Goal: Find specific page/section: Find specific page/section

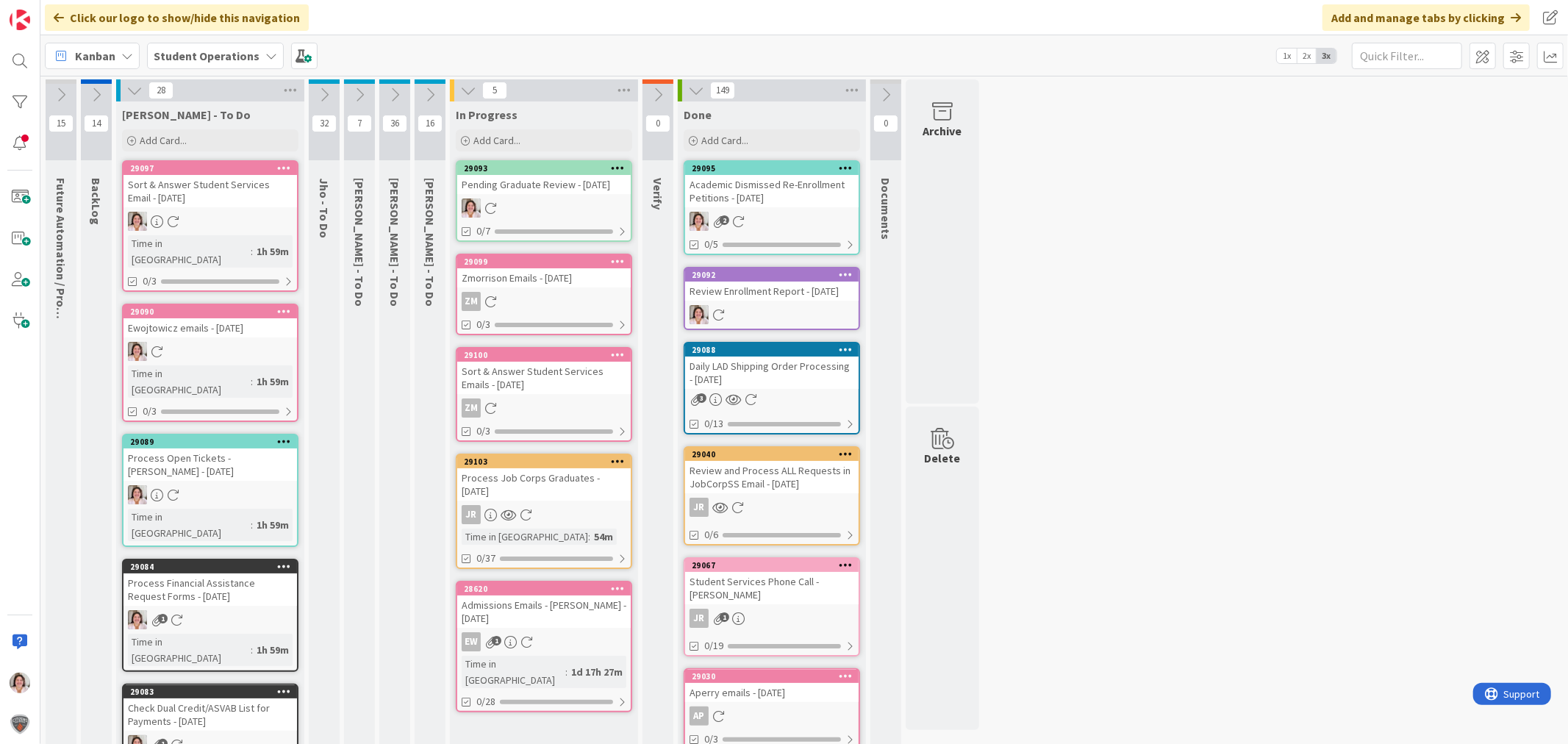
click at [526, 208] on div at bounding box center [543, 208] width 173 height 19
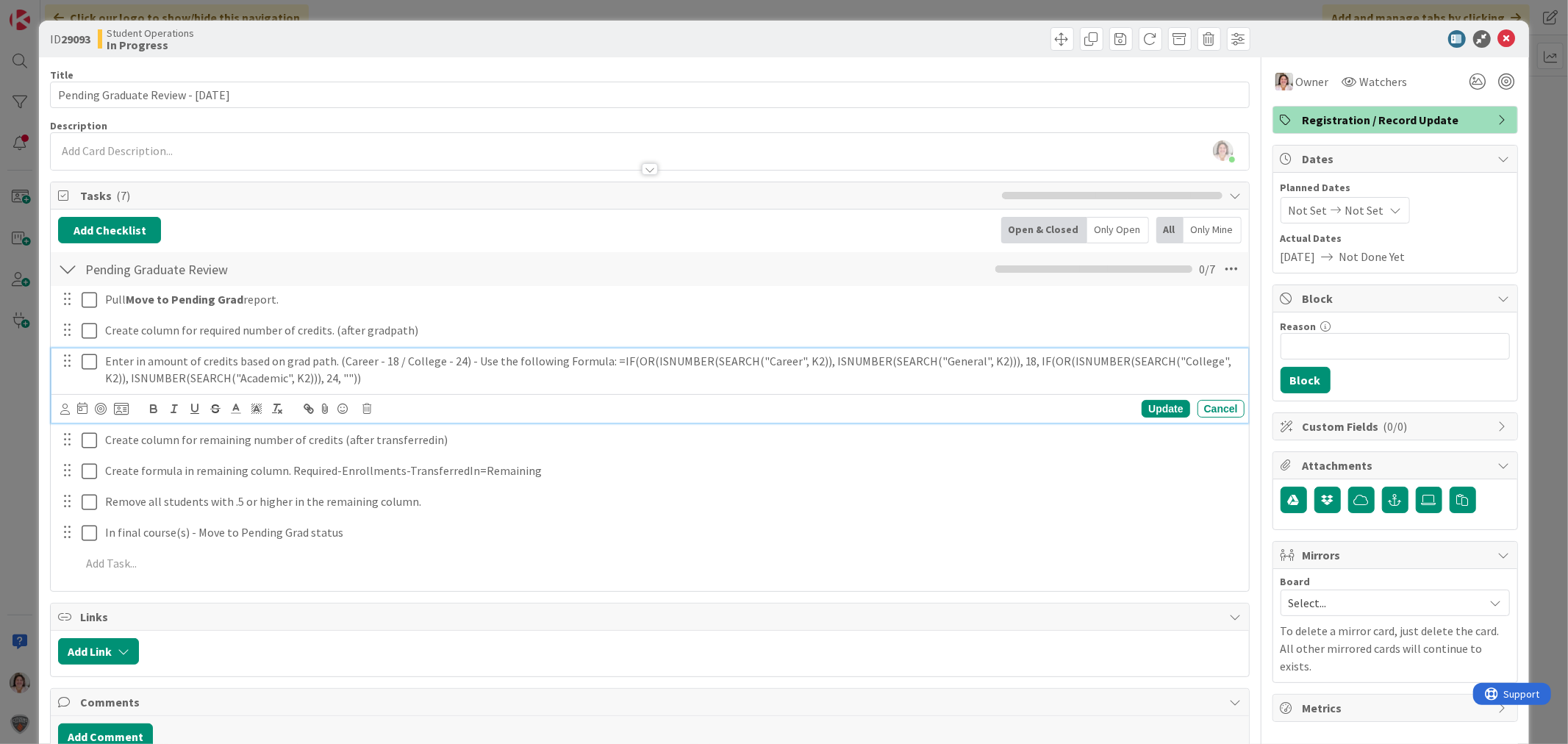
click at [609, 360] on p "Enter in amount of credits based on grad path. (Career - 18 / College - 24) - U…" at bounding box center [671, 369] width 1134 height 33
click at [611, 362] on p "Enter in amount of credits based on grad path. (Career - 18 / College - 24) - U…" at bounding box center [671, 369] width 1134 height 33
drag, startPoint x: 608, startPoint y: 363, endPoint x: 362, endPoint y: 369, distance: 246.1
click at [362, 369] on p "Enter in amount of credits based on grad path. (Career - 18 / College - 24) - U…" at bounding box center [671, 369] width 1134 height 33
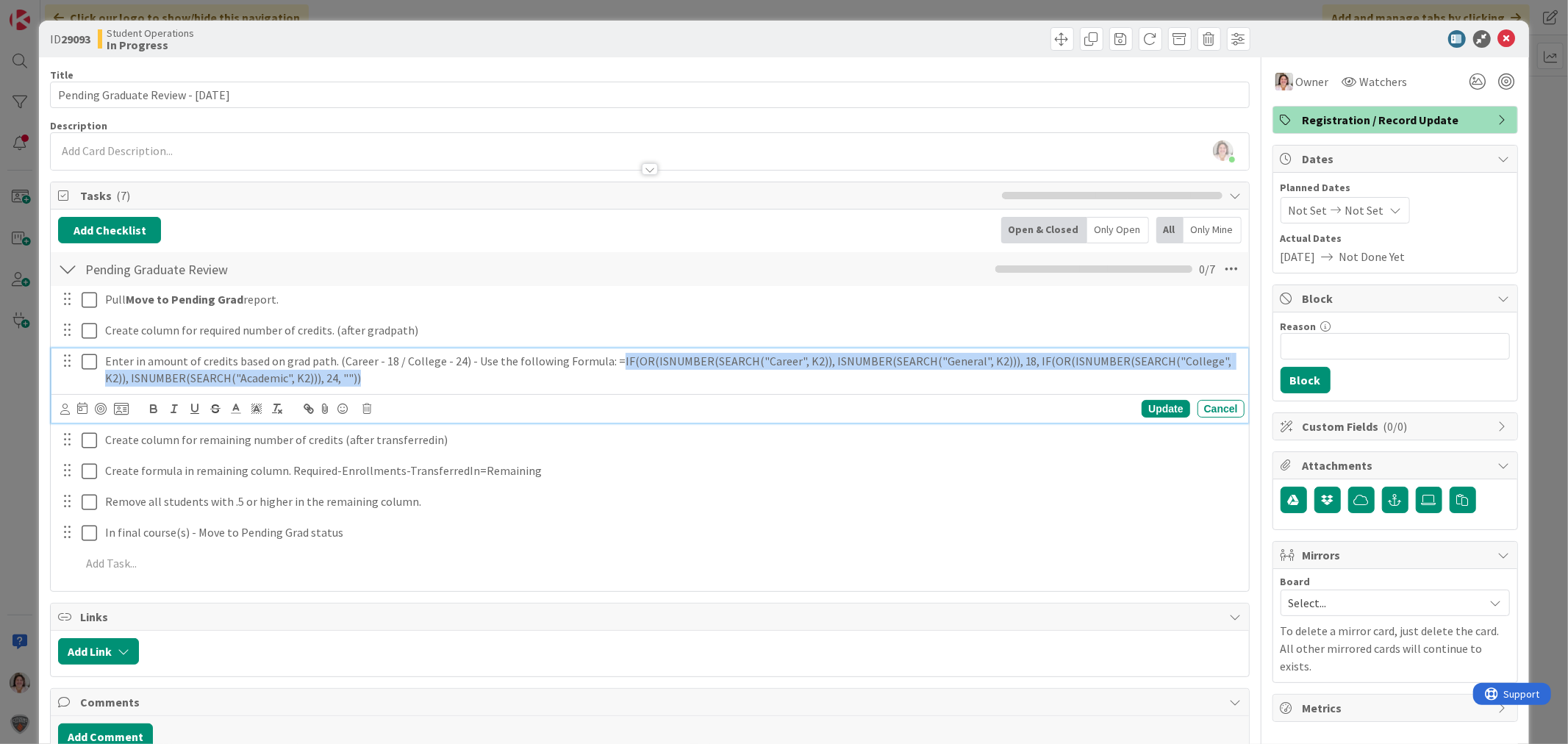
drag, startPoint x: 347, startPoint y: 382, endPoint x: 606, endPoint y: 366, distance: 259.5
click at [606, 366] on p "Enter in amount of credits based on grad path. (Career - 18 / College - 24) - U…" at bounding box center [671, 369] width 1134 height 33
copy p "IF(OR(ISNUMBER(SEARCH("Career", K2)), ISNUMBER(SEARCH("General", K2))), 18, IF(…"
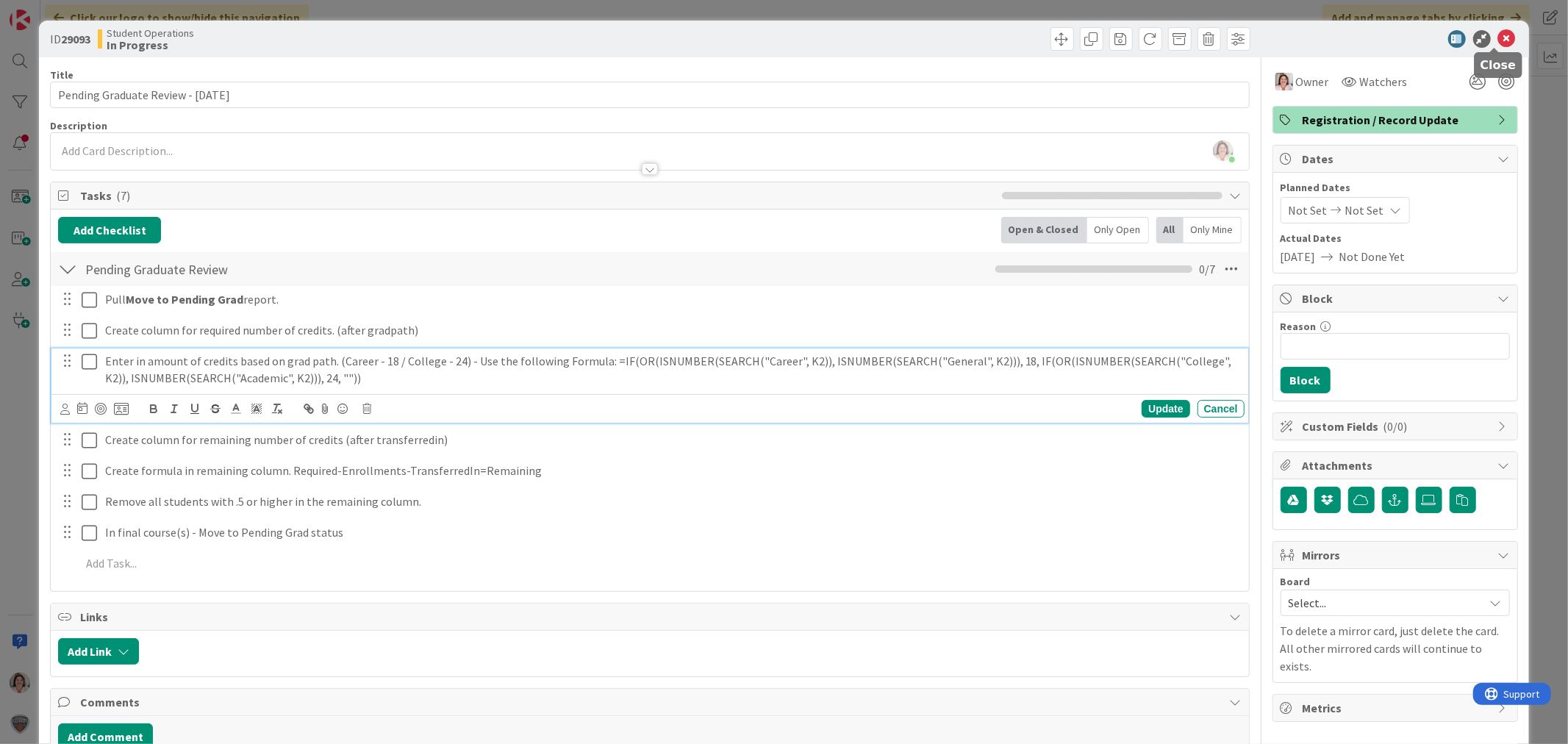
click at [1498, 42] on icon at bounding box center [1507, 39] width 18 height 18
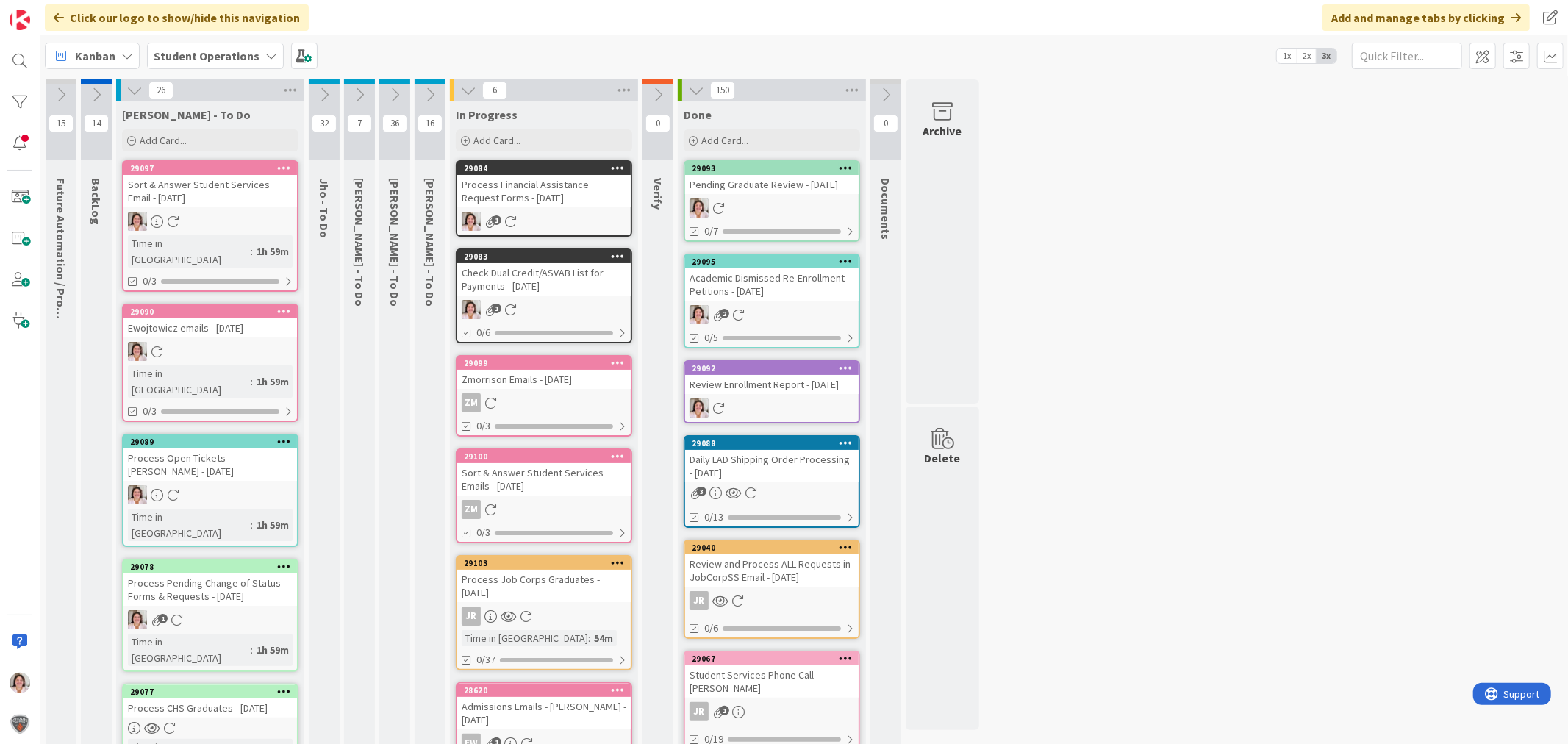
click at [513, 216] on icon at bounding box center [510, 221] width 13 height 13
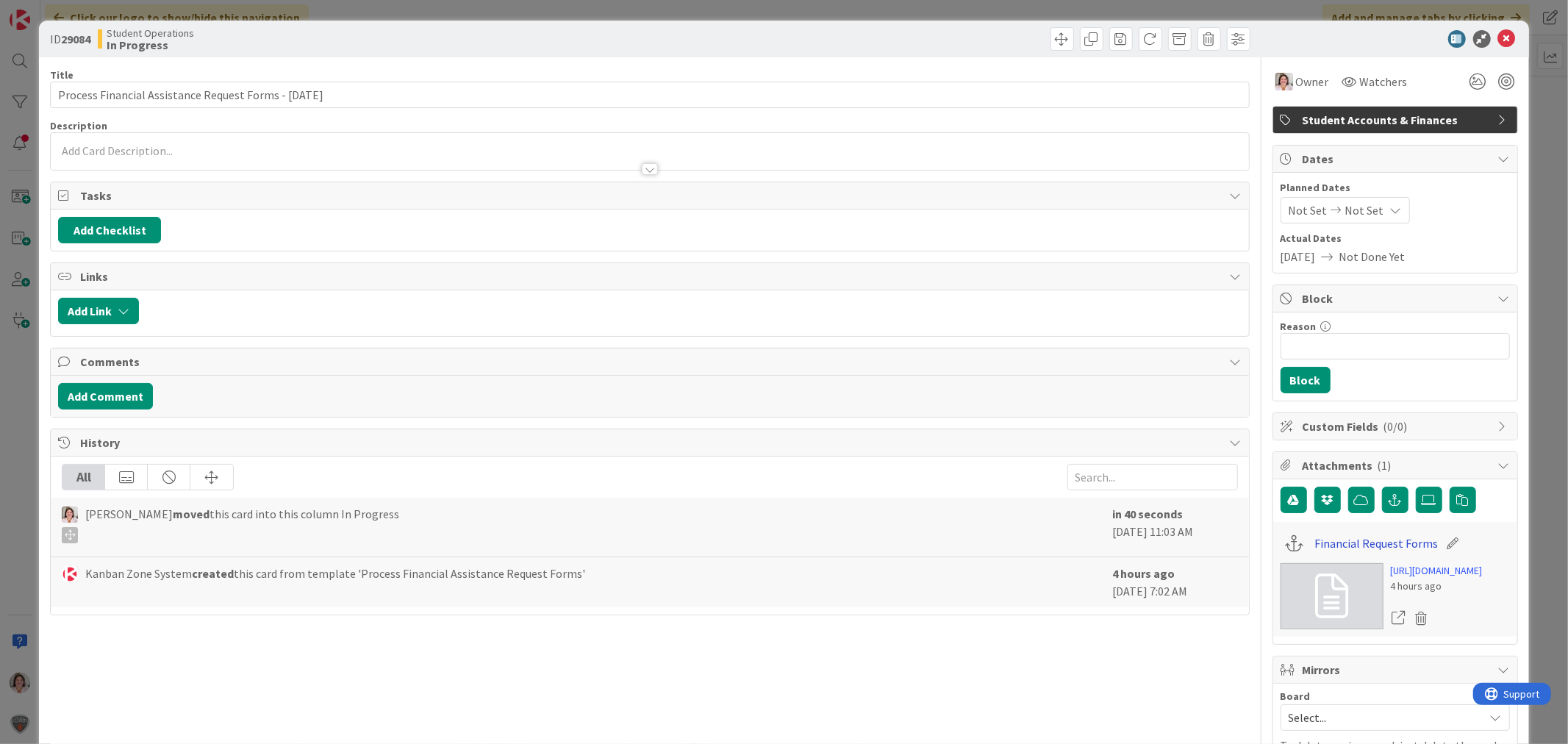
click at [1334, 546] on link "Financial Request Forms" at bounding box center [1376, 543] width 123 height 18
click at [1498, 40] on icon at bounding box center [1507, 39] width 18 height 18
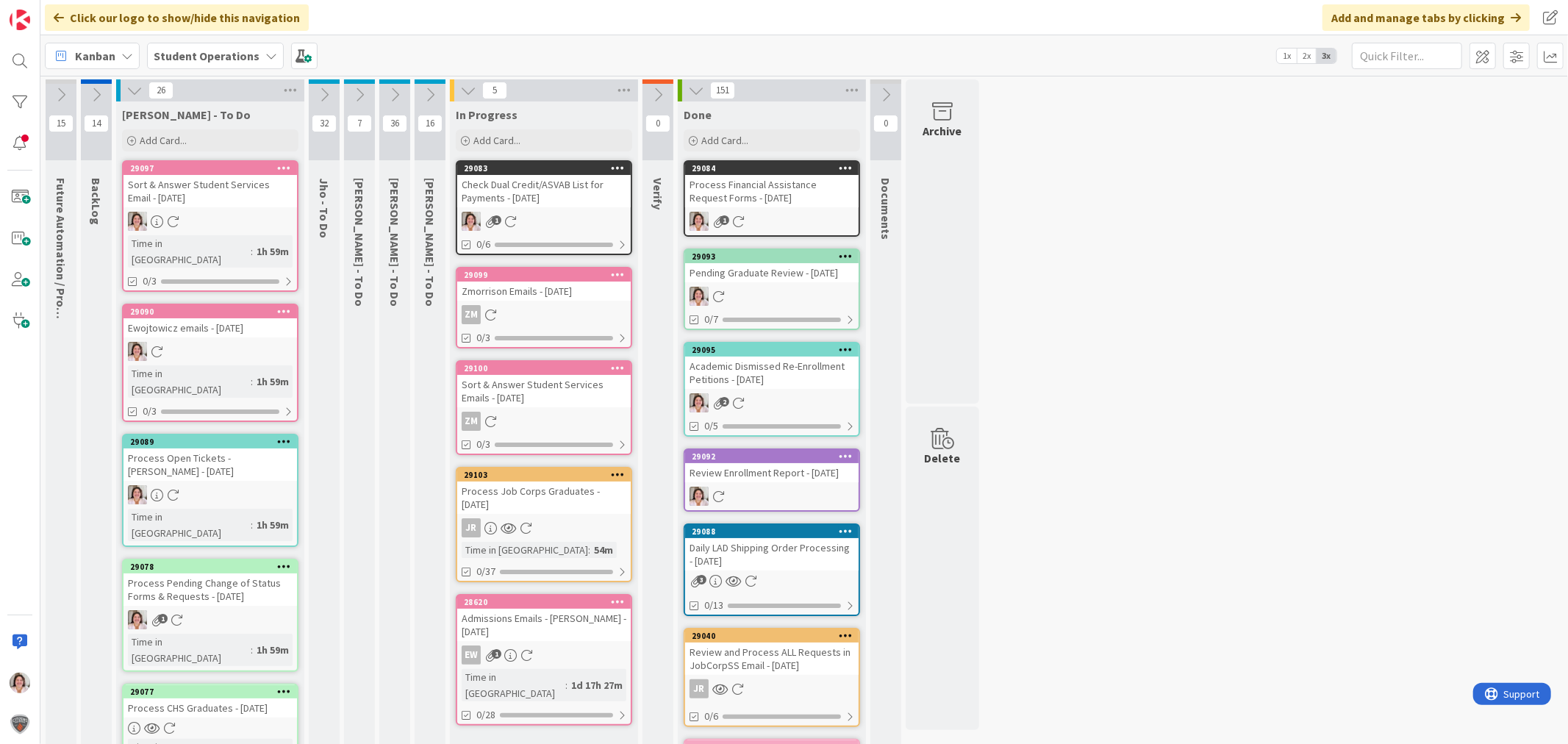
click at [607, 207] on div "Check Dual Credit/ASVAB List for Payments - [DATE]" at bounding box center [543, 191] width 173 height 33
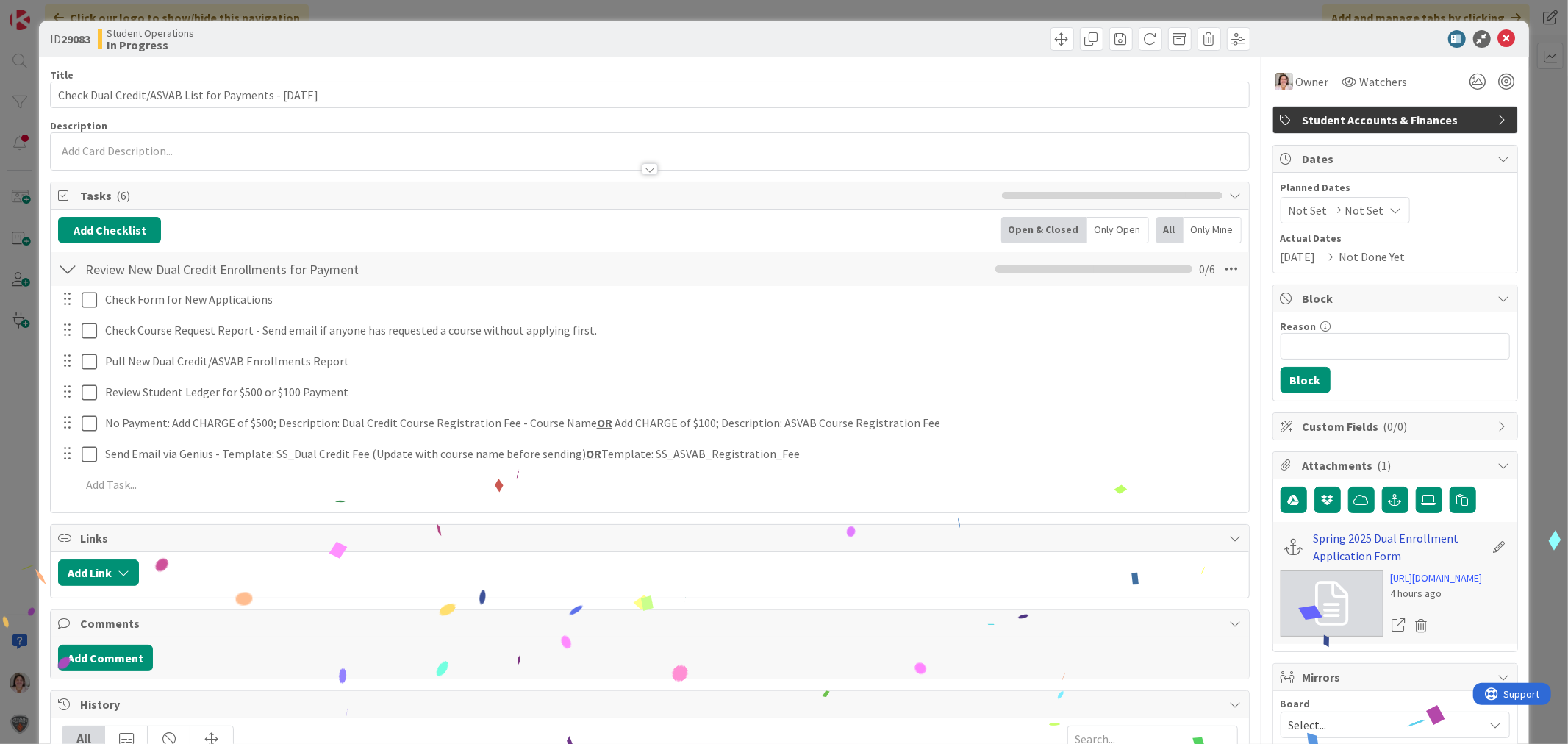
click at [1339, 546] on link "Spring 2025 Dual Enrollment Application Form" at bounding box center [1399, 546] width 171 height 35
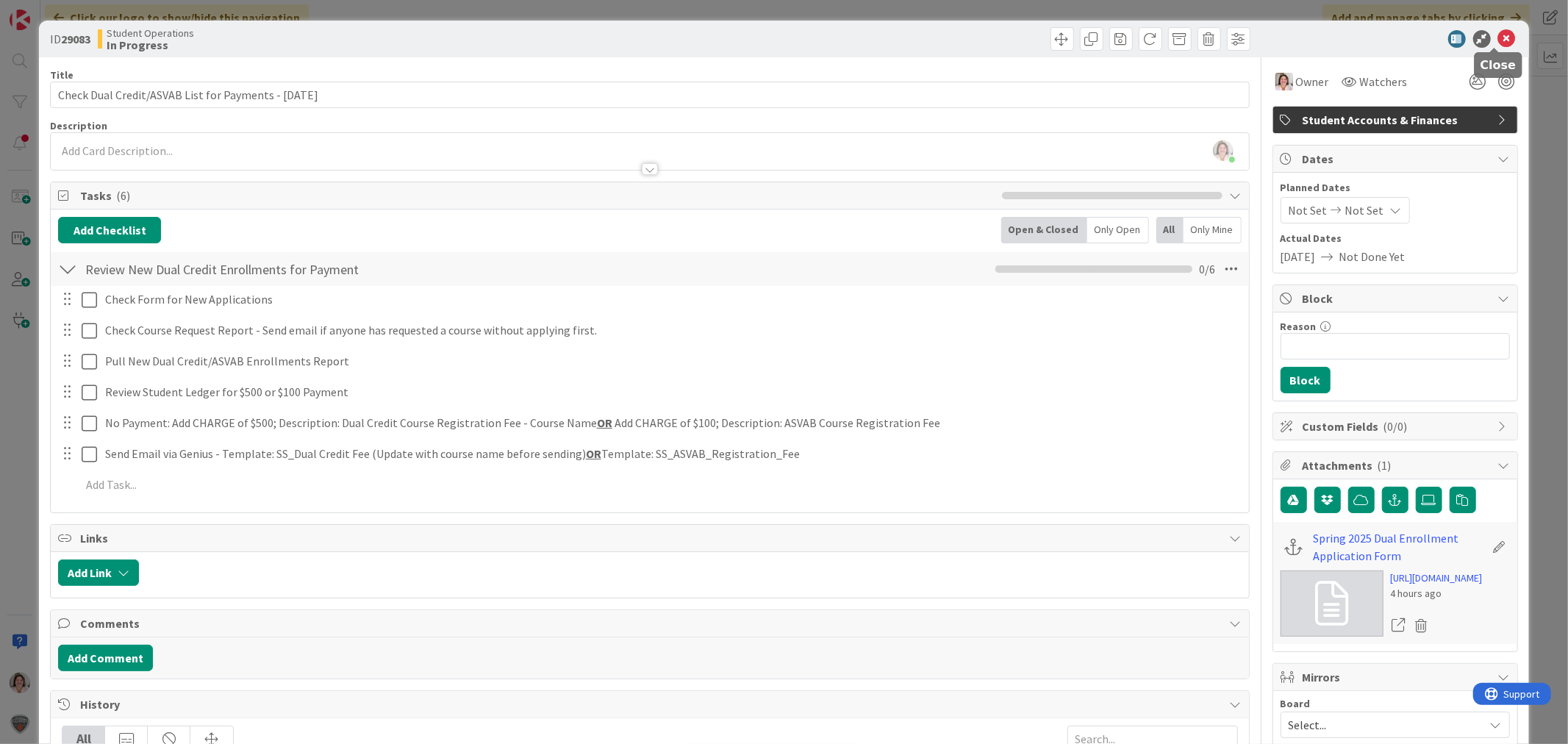
click at [1498, 33] on icon at bounding box center [1507, 39] width 18 height 18
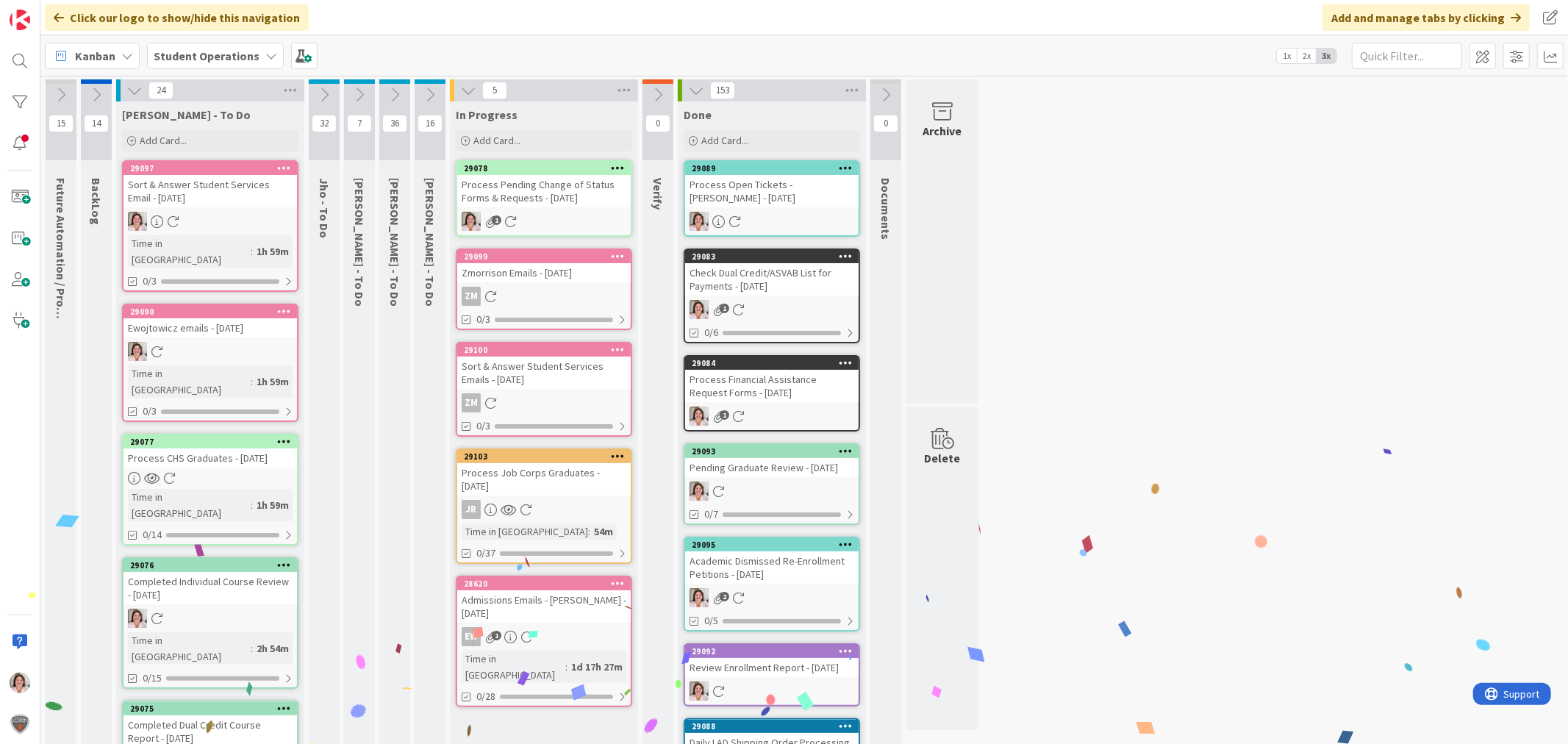
click at [549, 191] on div "Process Pending Change of Status Forms & Requests - [DATE]" at bounding box center [543, 191] width 173 height 33
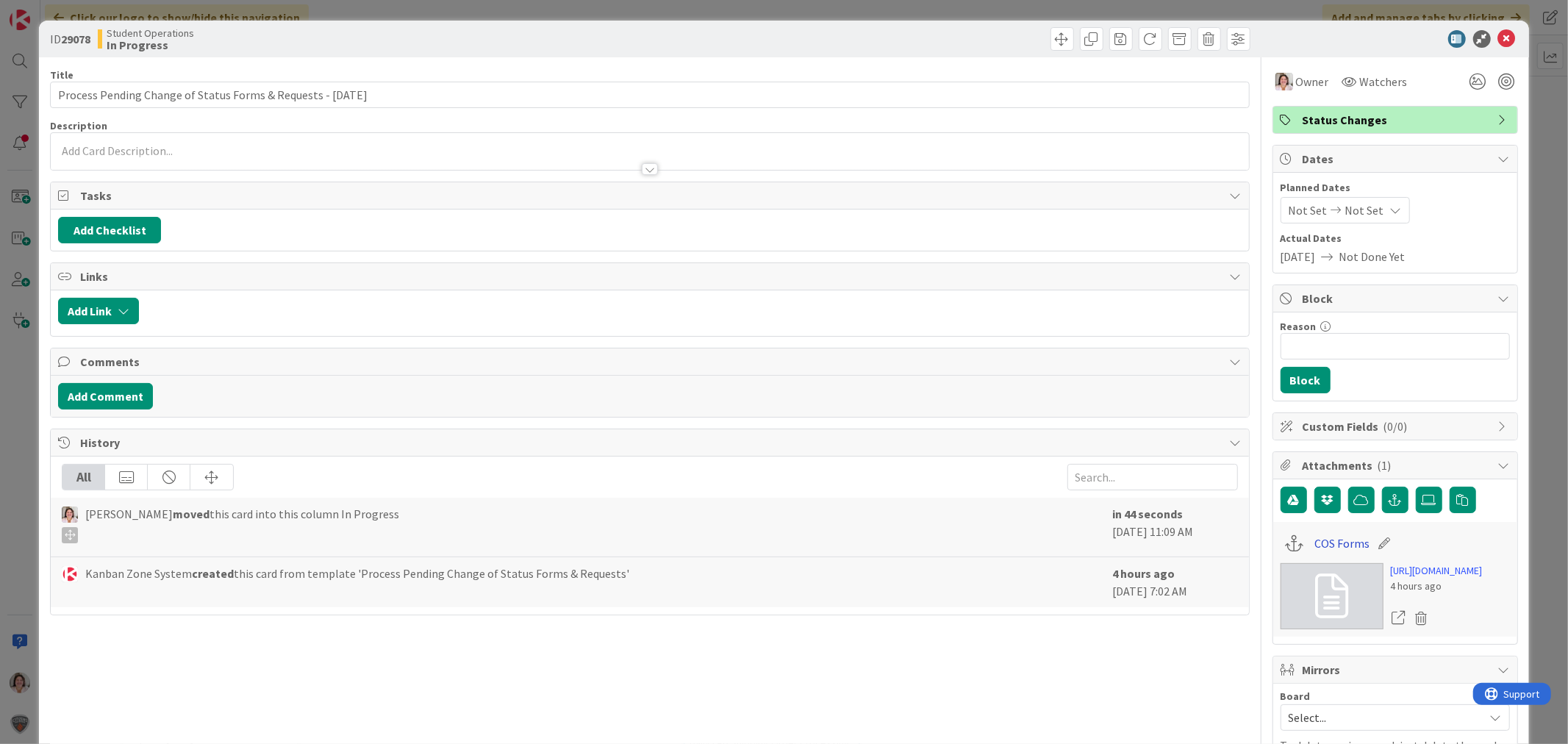
click at [1333, 545] on link "COS Forms" at bounding box center [1342, 543] width 55 height 18
click at [1498, 38] on icon at bounding box center [1507, 39] width 18 height 18
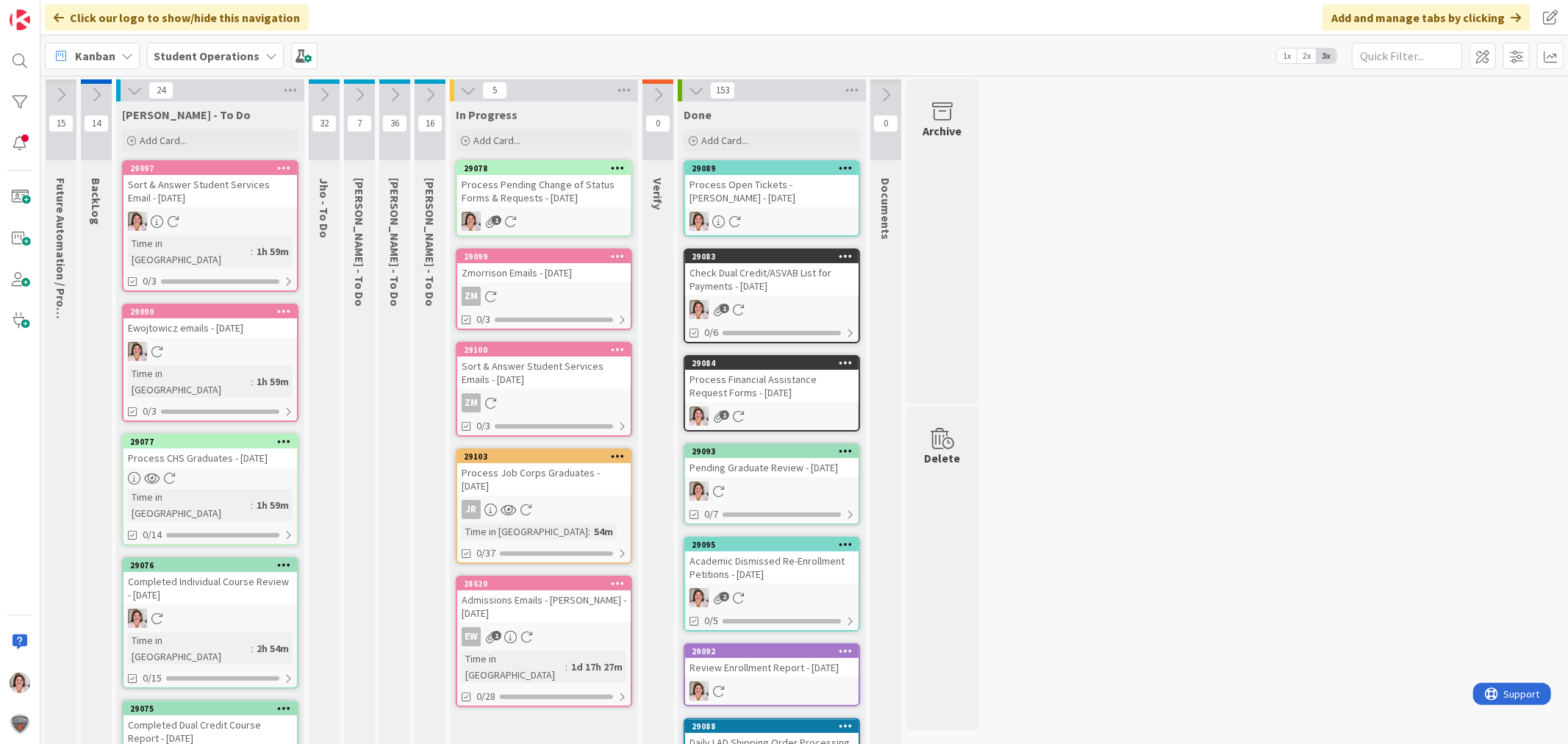
click at [539, 201] on div "Process Pending Change of Status Forms & Requests - [DATE]" at bounding box center [543, 191] width 173 height 33
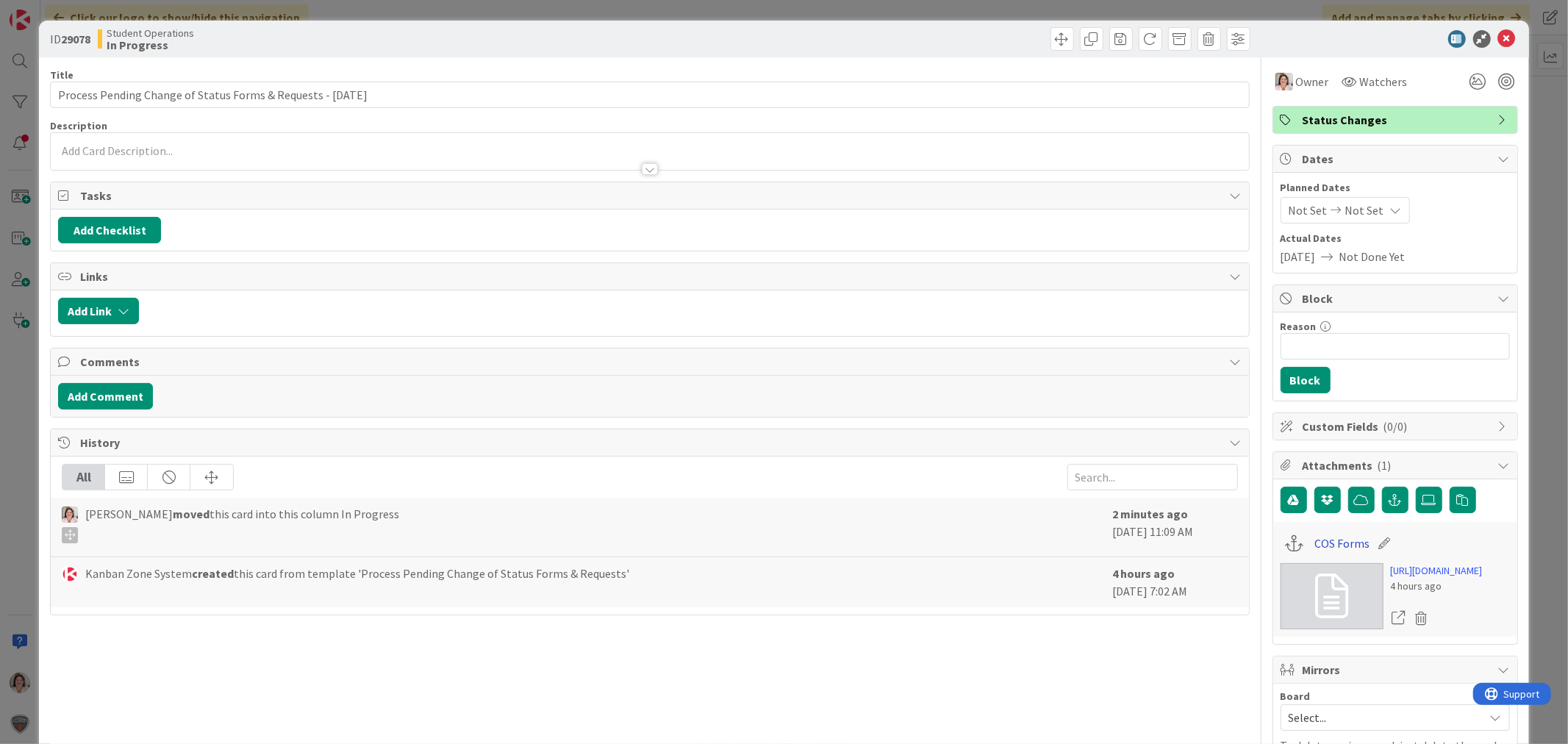
click at [1332, 549] on link "COS Forms" at bounding box center [1342, 543] width 55 height 18
